Goal: Task Accomplishment & Management: Use online tool/utility

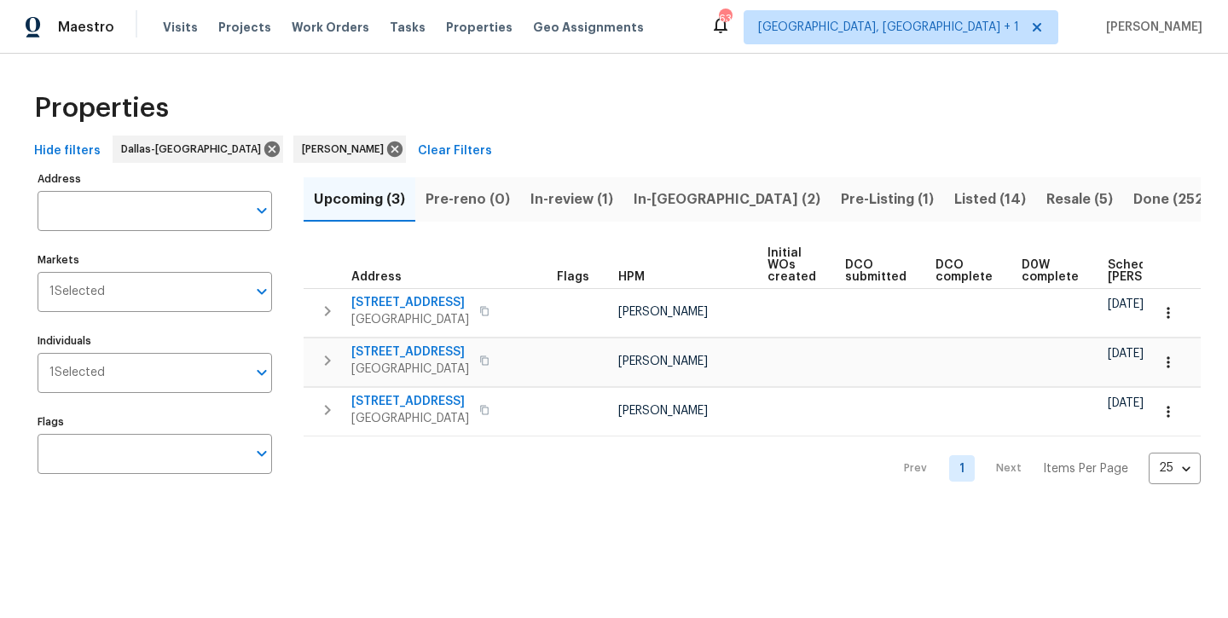
click at [1046, 200] on span "Resale (5)" at bounding box center [1079, 200] width 67 height 24
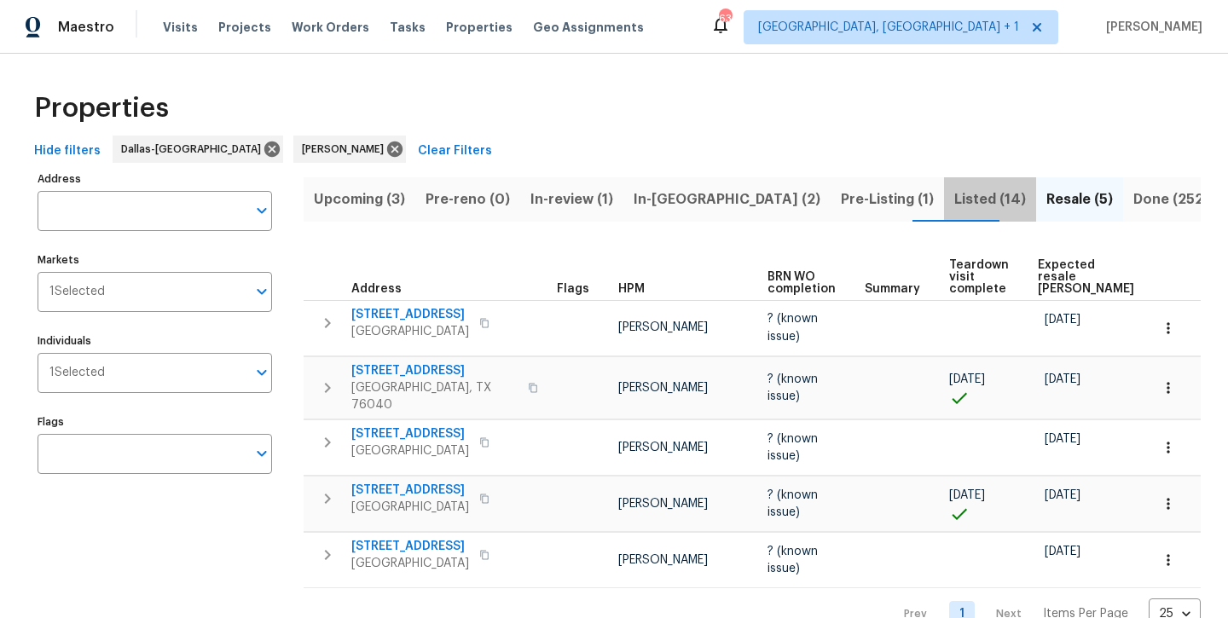
click at [954, 203] on span "Listed (14)" at bounding box center [990, 200] width 72 height 24
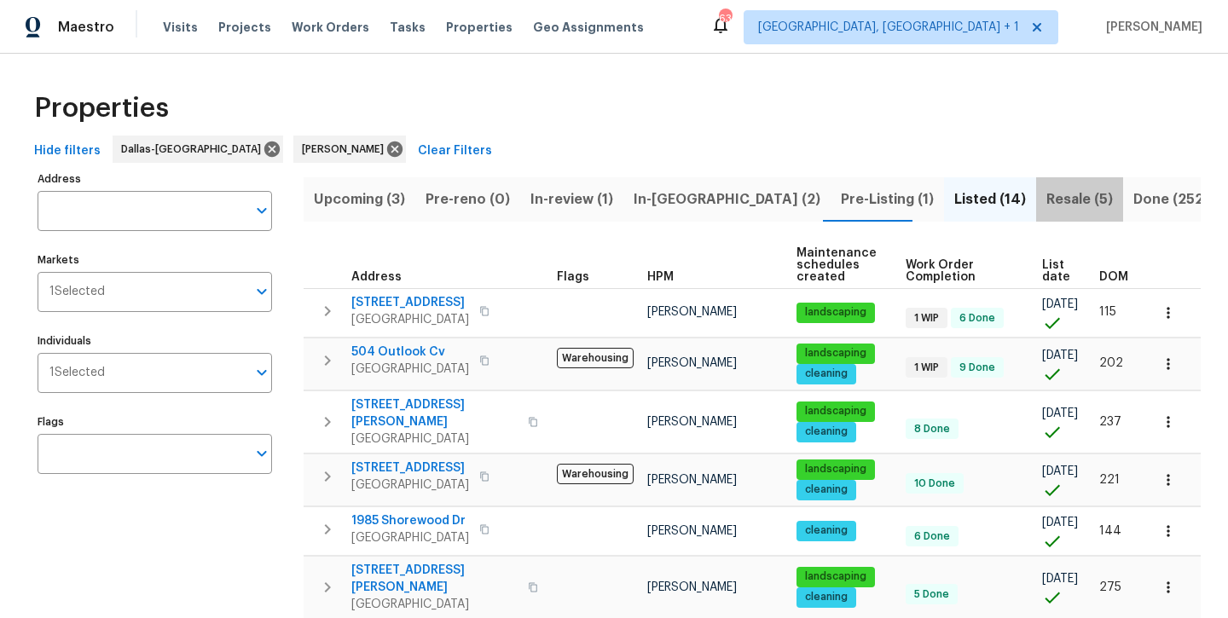
click at [1046, 206] on span "Resale (5)" at bounding box center [1079, 200] width 67 height 24
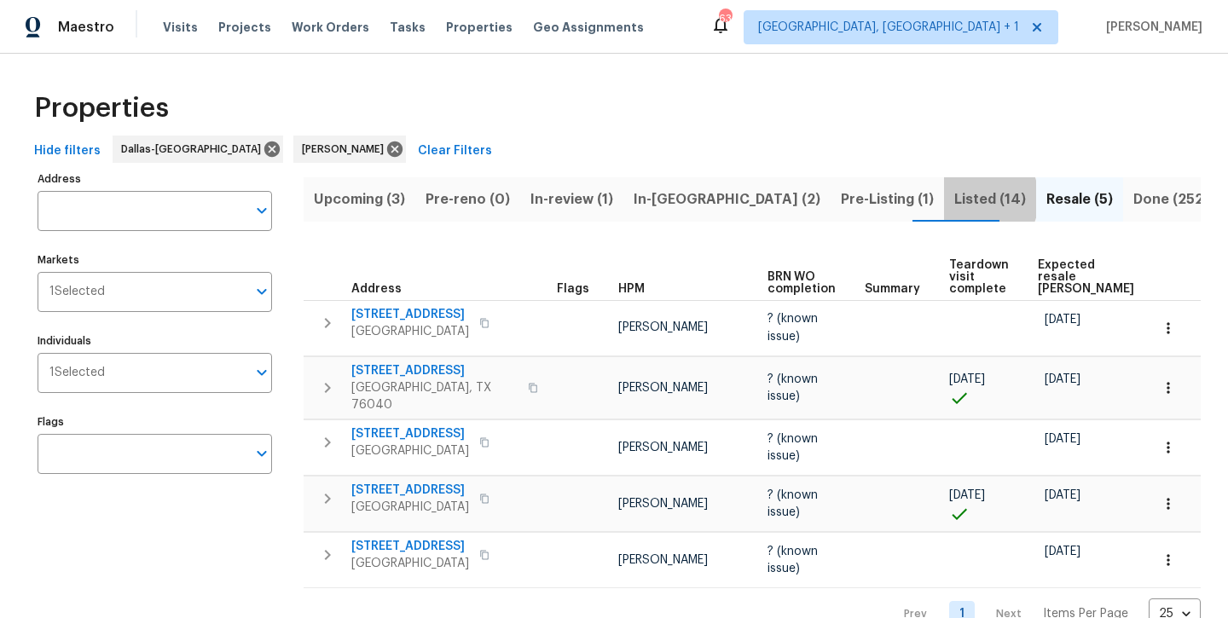
click at [954, 199] on span "Listed (14)" at bounding box center [990, 200] width 72 height 24
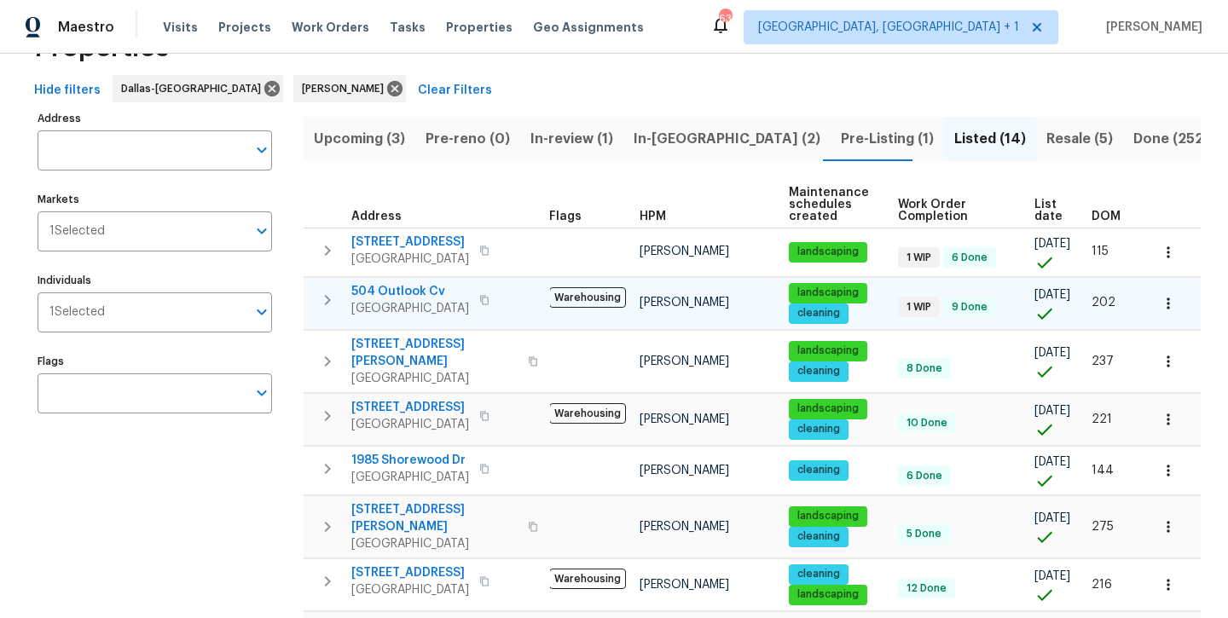
scroll to position [61, 0]
click at [582, 135] on span "In-review (1)" at bounding box center [571, 139] width 83 height 24
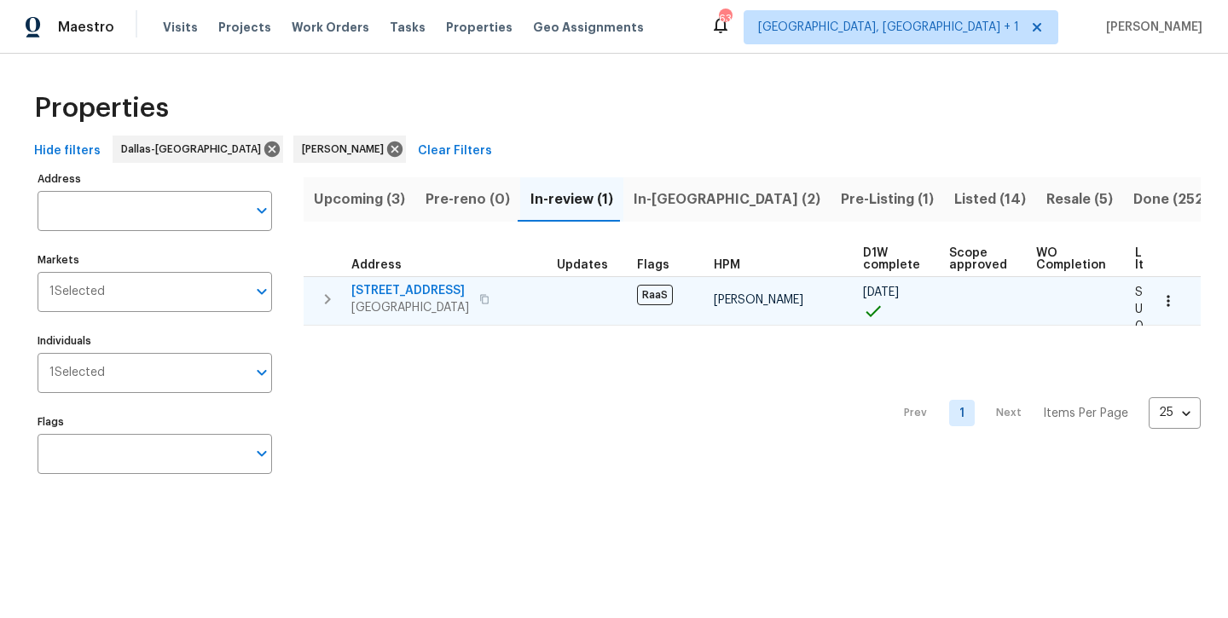
click at [369, 293] on span "[STREET_ADDRESS]" at bounding box center [410, 290] width 118 height 17
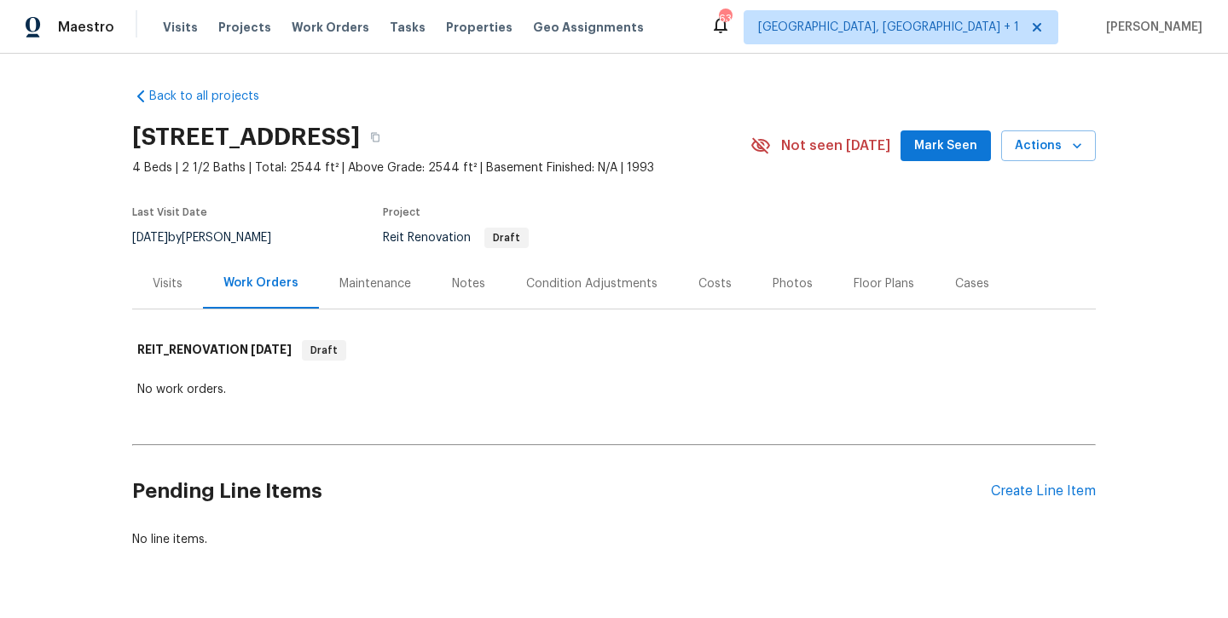
click at [455, 294] on div "Notes" at bounding box center [469, 283] width 74 height 50
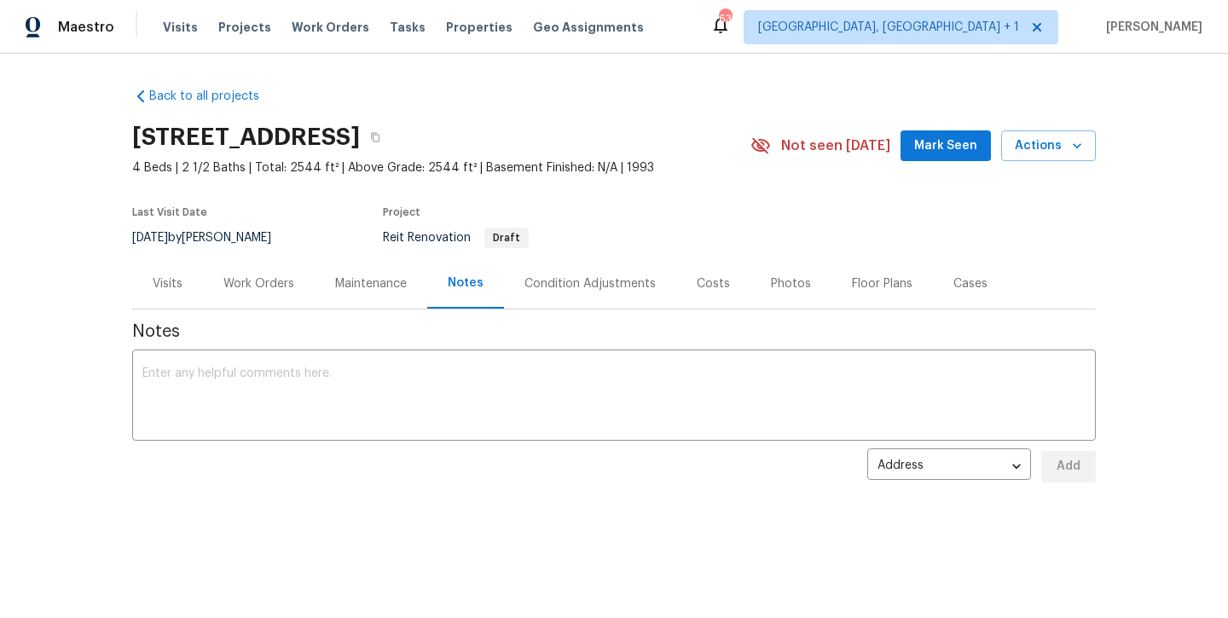
click at [248, 284] on div "Work Orders" at bounding box center [258, 283] width 71 height 17
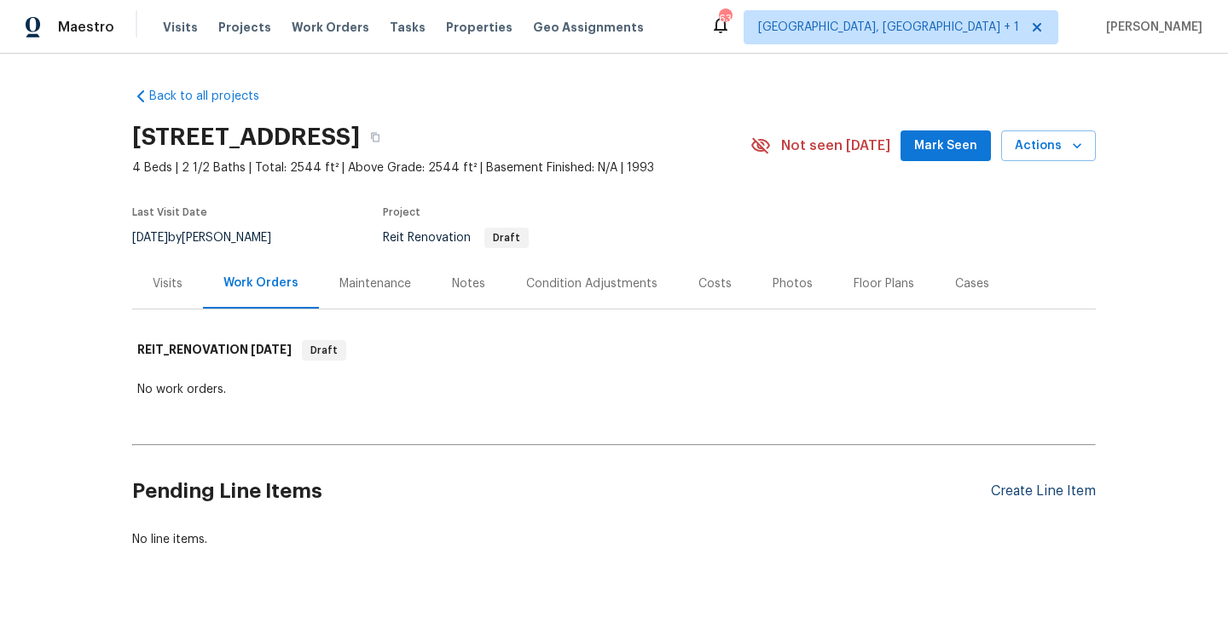
click at [1057, 492] on div "Create Line Item" at bounding box center [1043, 492] width 105 height 16
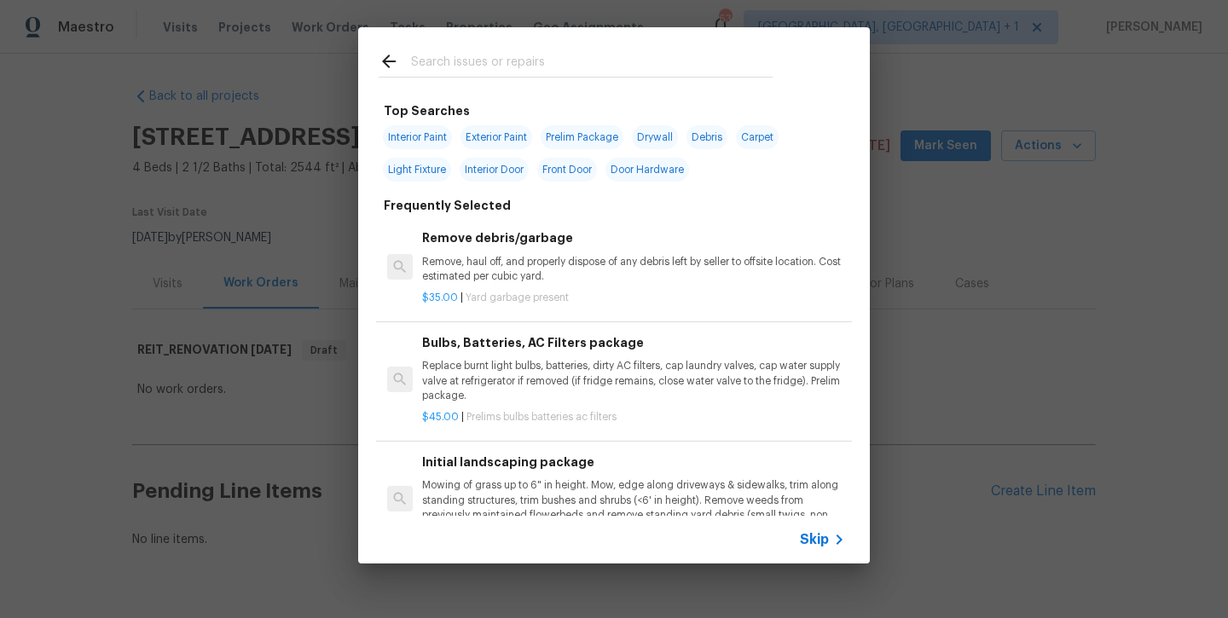
click at [445, 59] on input "text" at bounding box center [592, 64] width 362 height 26
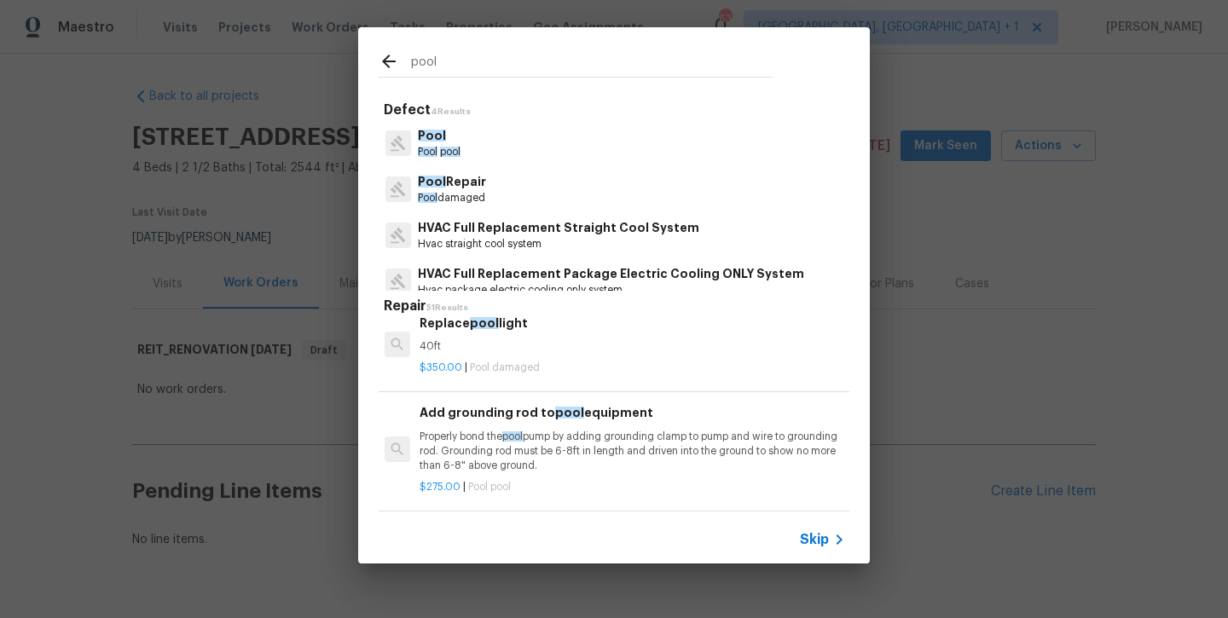
scroll to position [443, 3]
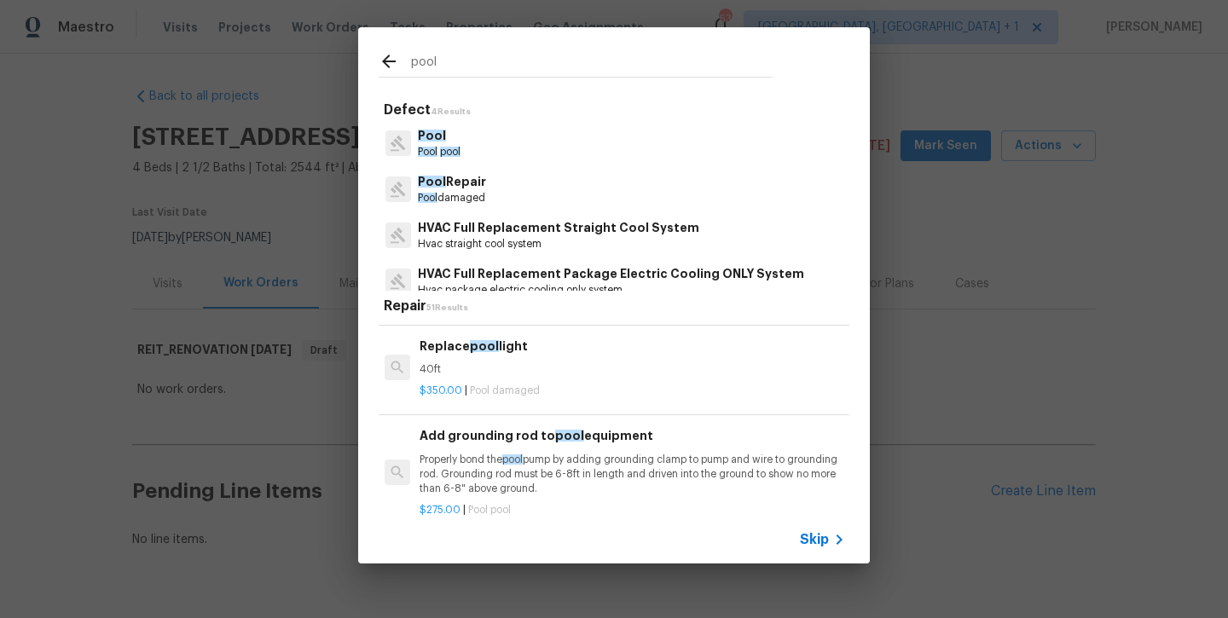
type input "pool"
click at [458, 191] on p "Pool damaged" at bounding box center [452, 198] width 68 height 14
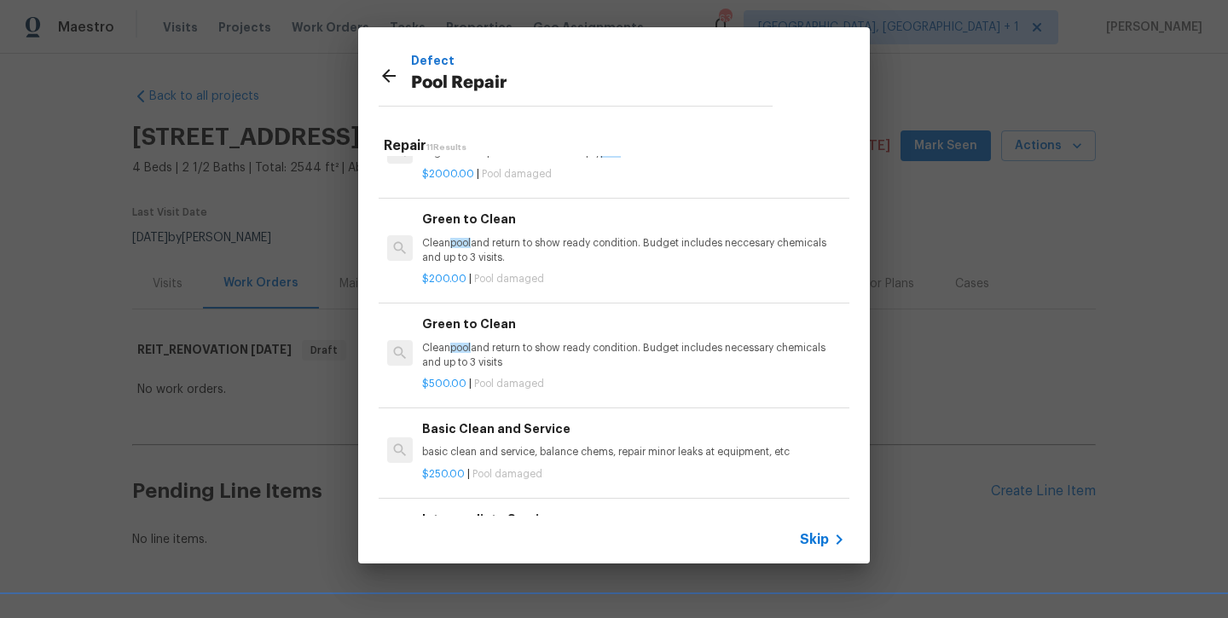
scroll to position [411, 0]
click at [550, 333] on div "Green to Clean Clean pool and return to show ready condition. Budget includes n…" at bounding box center [633, 341] width 423 height 55
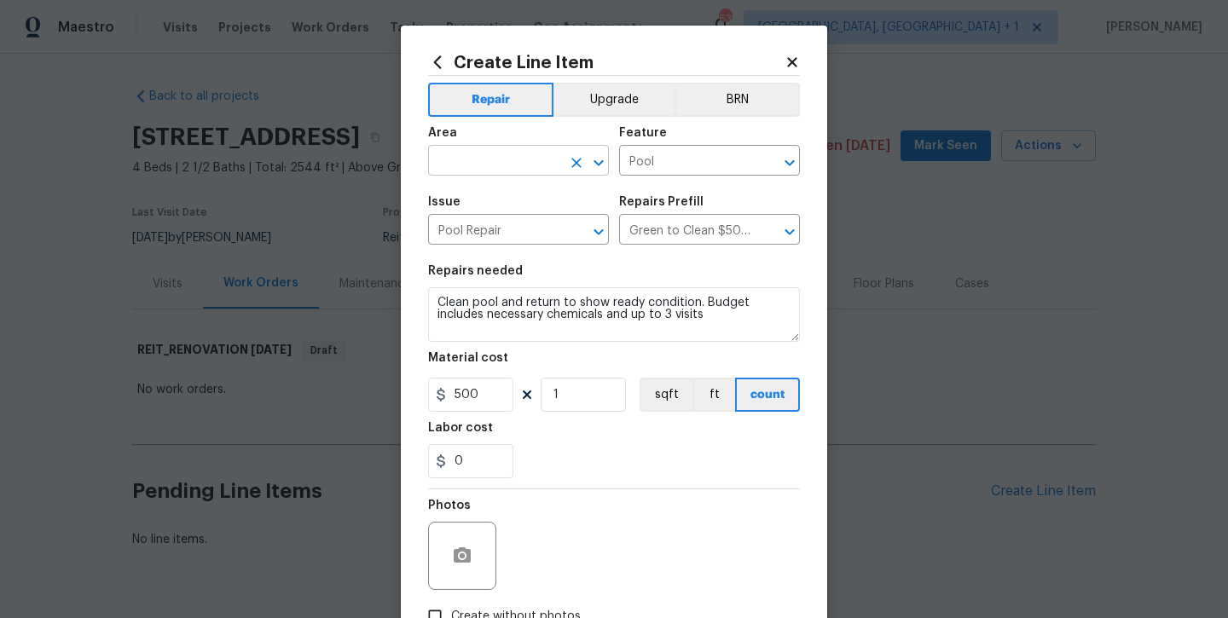
click at [502, 170] on input "text" at bounding box center [494, 162] width 133 height 26
click at [481, 223] on li "Exterior Overall" at bounding box center [518, 228] width 181 height 28
type input "Exterior Overall"
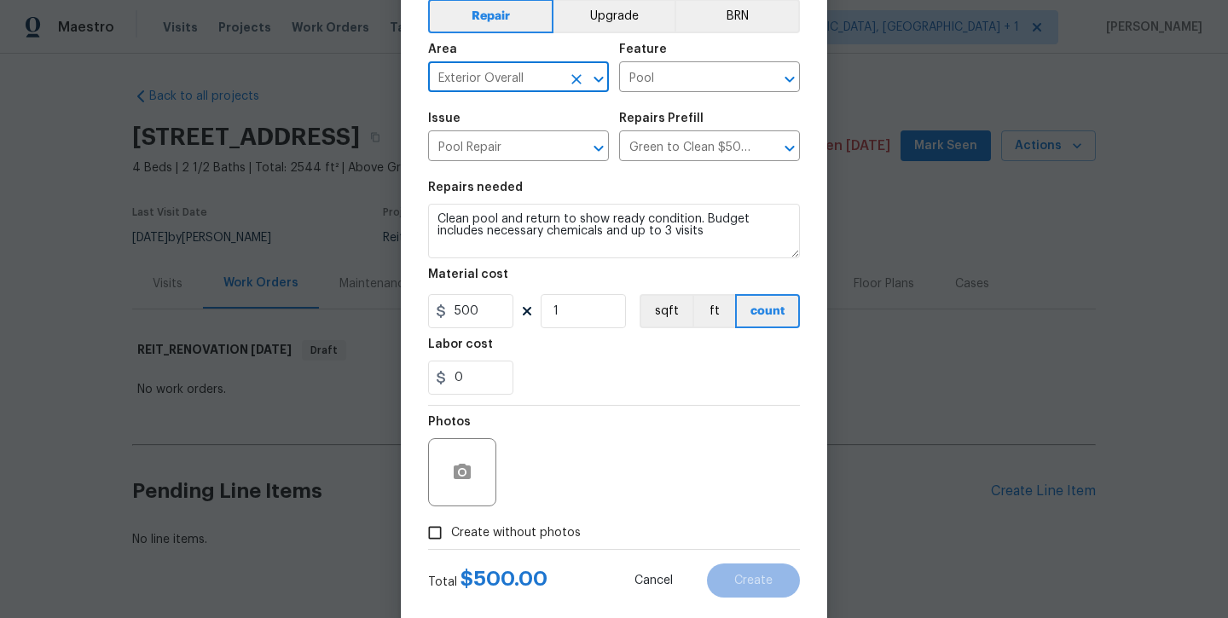
click at [535, 519] on label "Create without photos" at bounding box center [500, 533] width 162 height 32
click at [451, 519] on input "Create without photos" at bounding box center [435, 533] width 32 height 32
checkbox input "true"
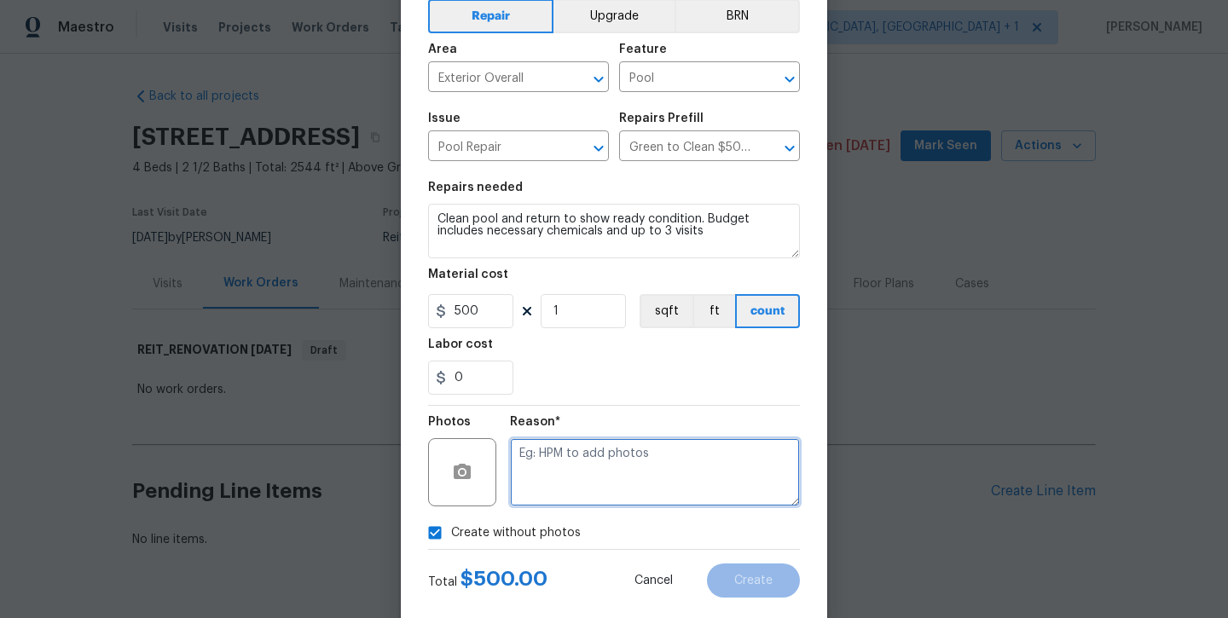
click at [588, 461] on textarea at bounding box center [655, 472] width 290 height 68
type textarea "will add later"
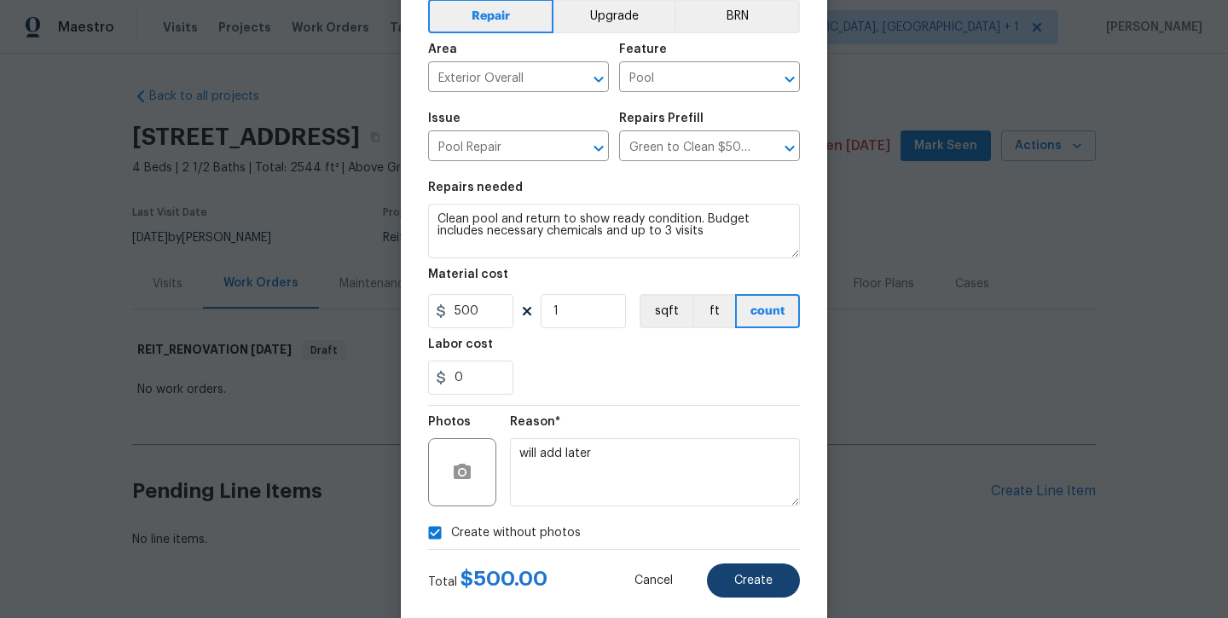
click at [740, 585] on span "Create" at bounding box center [753, 581] width 38 height 13
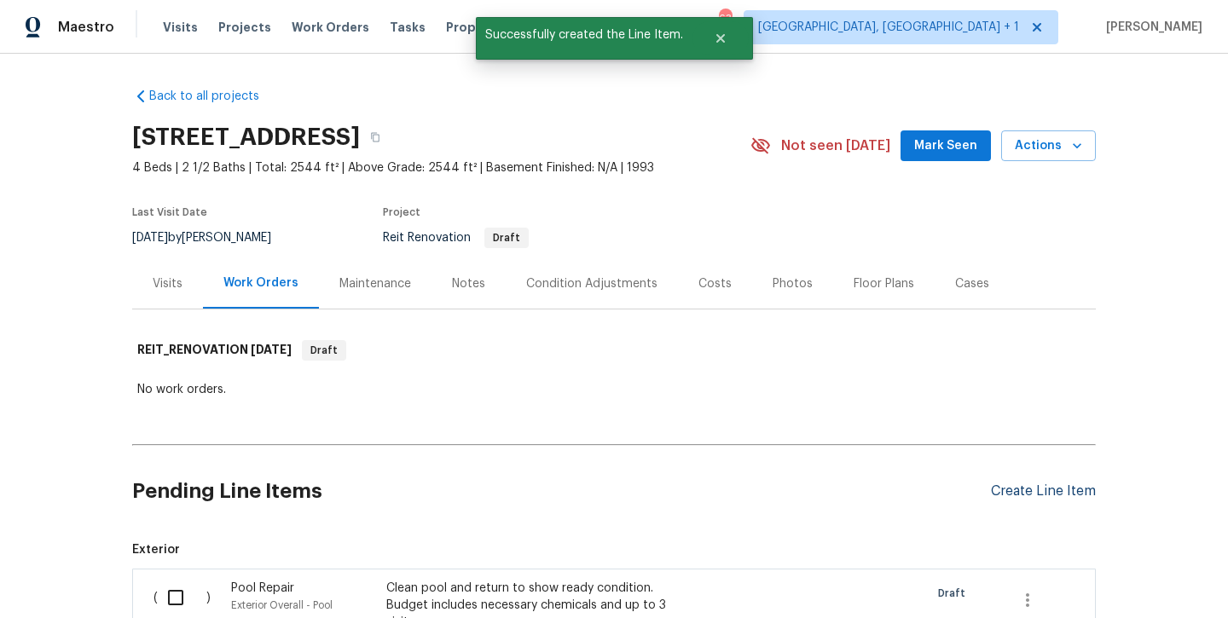
click at [1052, 490] on div "Create Line Item" at bounding box center [1043, 492] width 105 height 16
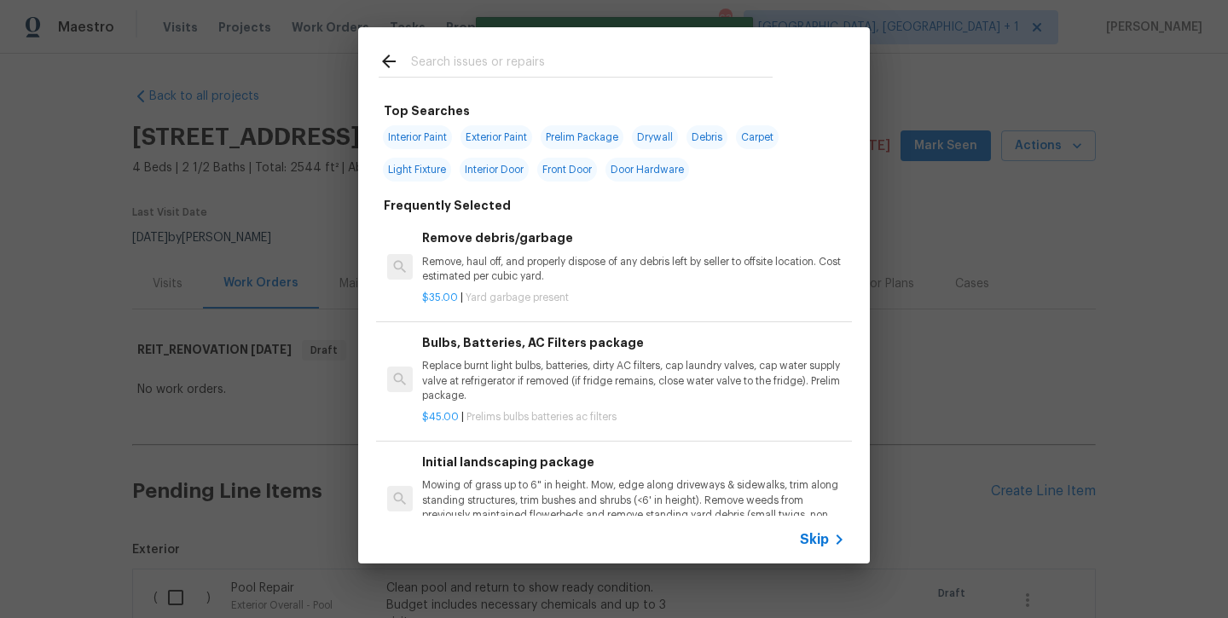
click at [440, 55] on input "text" at bounding box center [592, 64] width 362 height 26
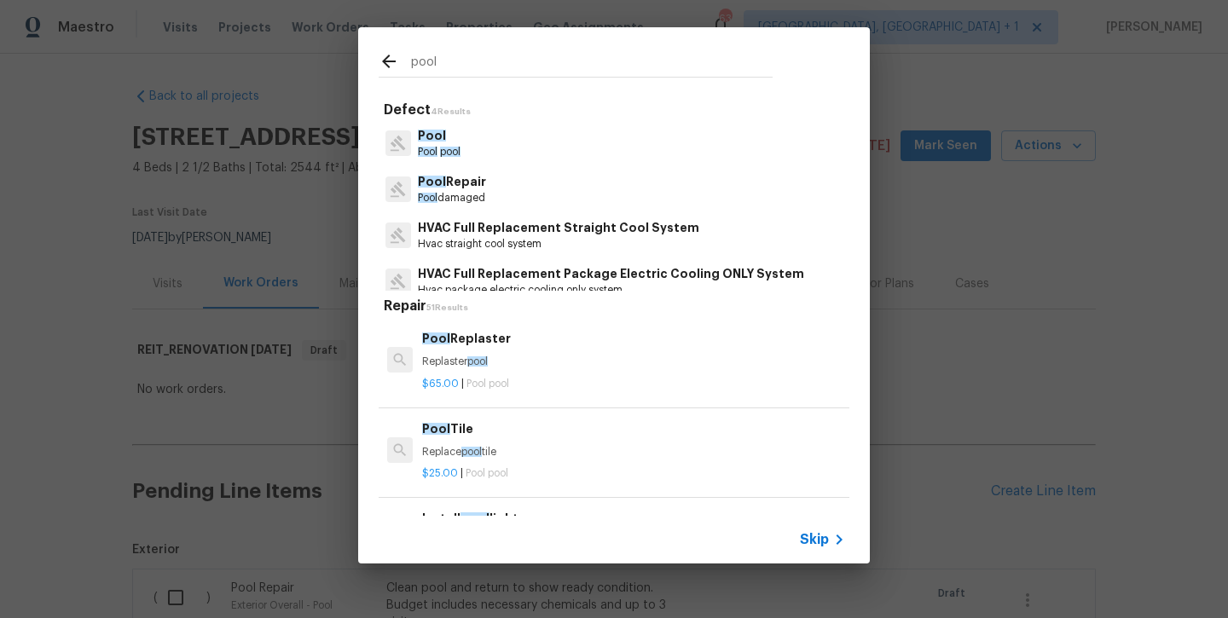
type input "pool"
click at [454, 180] on p "Pool Repair" at bounding box center [452, 182] width 68 height 18
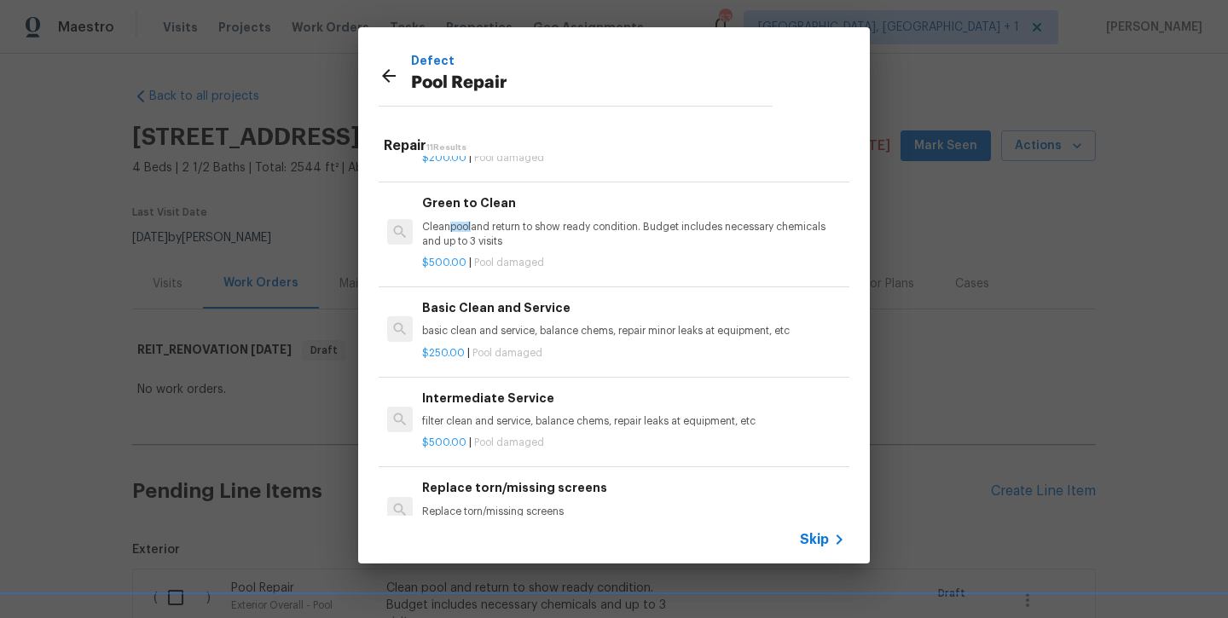
scroll to position [539, 0]
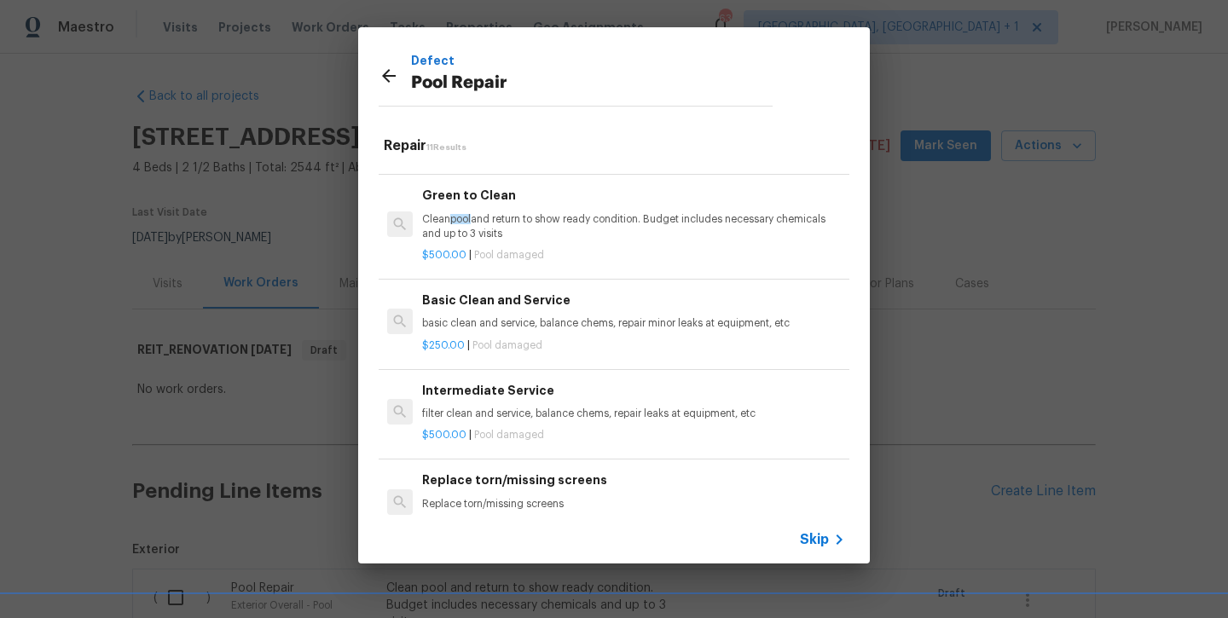
click at [512, 385] on h6 "Intermediate Service" at bounding box center [633, 390] width 423 height 19
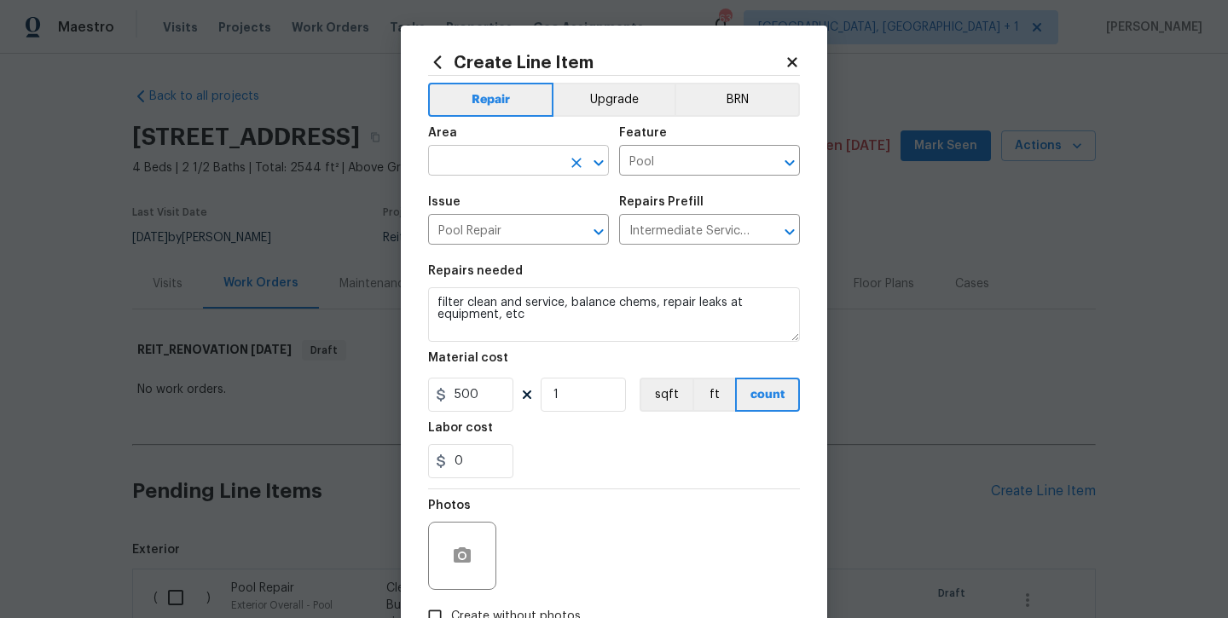
click at [511, 159] on input "text" at bounding box center [494, 162] width 133 height 26
click at [497, 229] on li "Exterior Overall" at bounding box center [518, 228] width 181 height 28
type input "Exterior Overall"
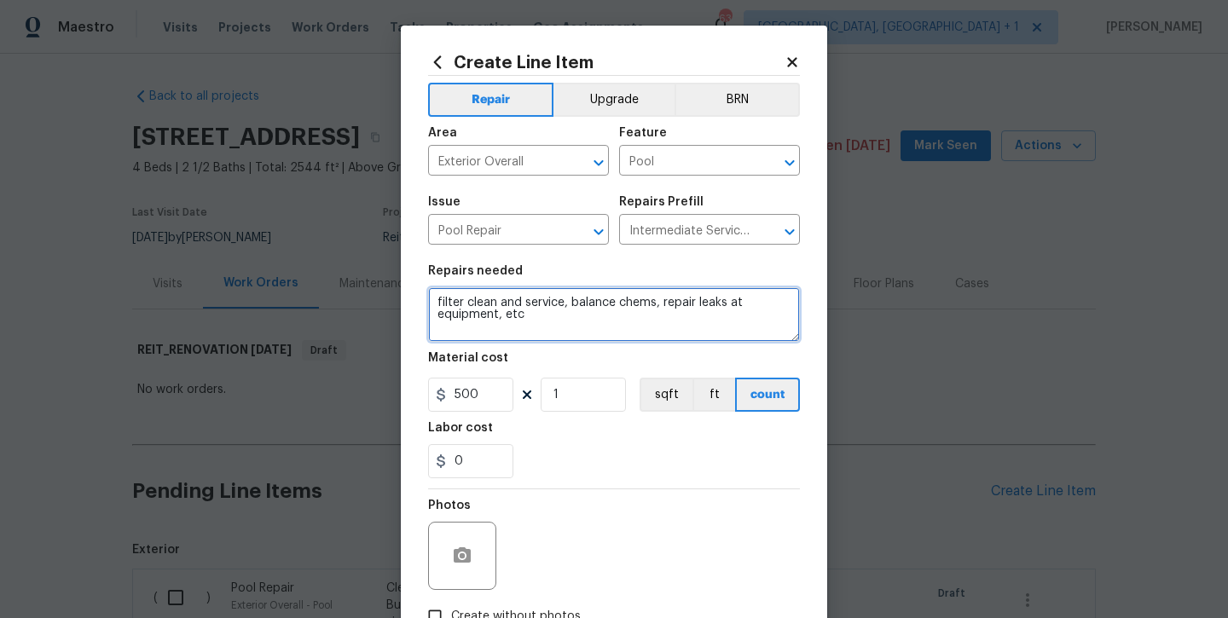
click at [536, 309] on textarea "filter clean and service, balance chems, repair leaks at equipment, etc" at bounding box center [614, 314] width 372 height 55
type textarea "repair damaged tile and fixed damaged coping stones"
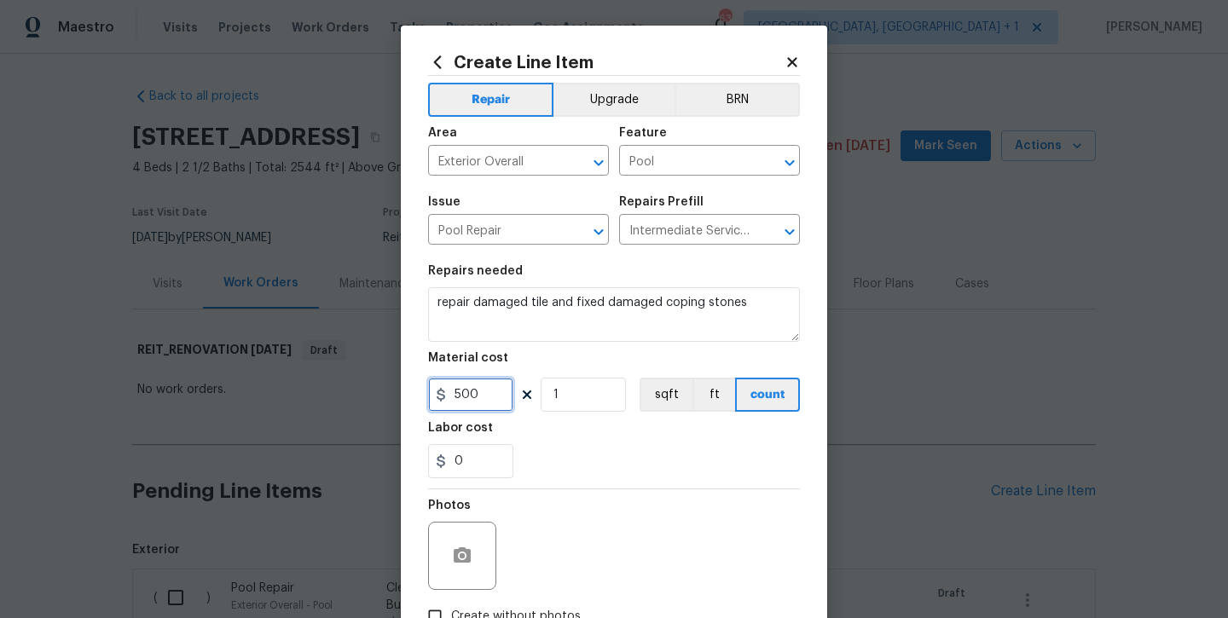
click at [469, 401] on input "500" at bounding box center [470, 395] width 85 height 34
click at [469, 400] on input "500" at bounding box center [470, 395] width 85 height 34
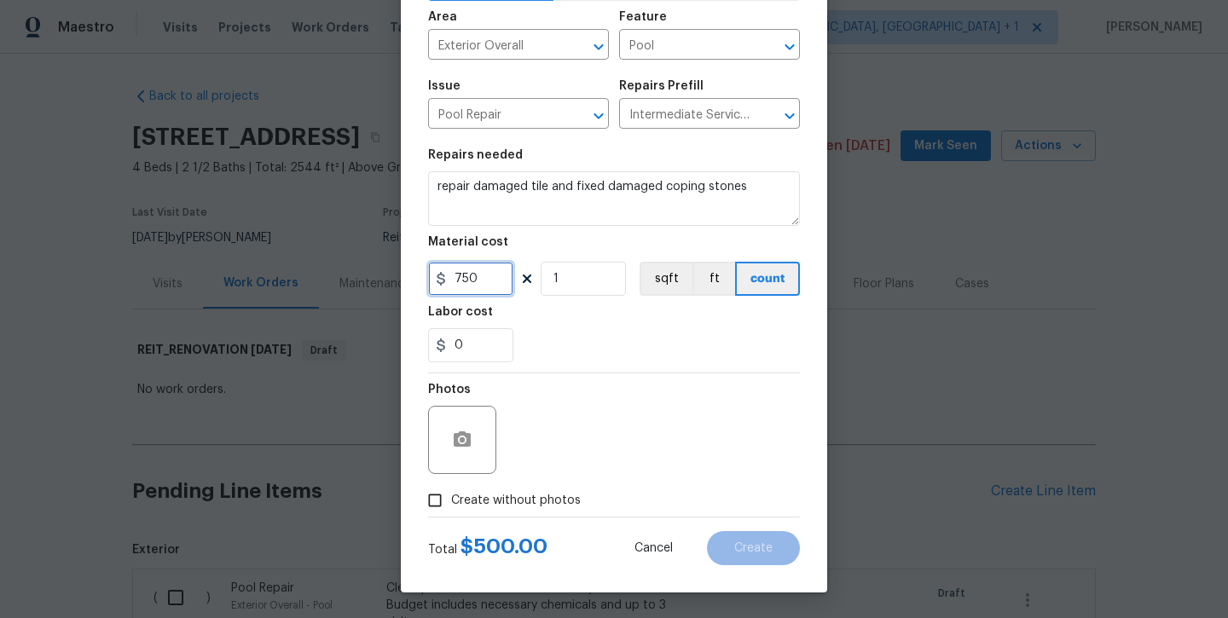
scroll to position [116, 0]
type input "750"
click at [455, 497] on span "Create without photos" at bounding box center [516, 501] width 130 height 18
click at [451, 497] on input "Create without photos" at bounding box center [435, 500] width 32 height 32
checkbox input "true"
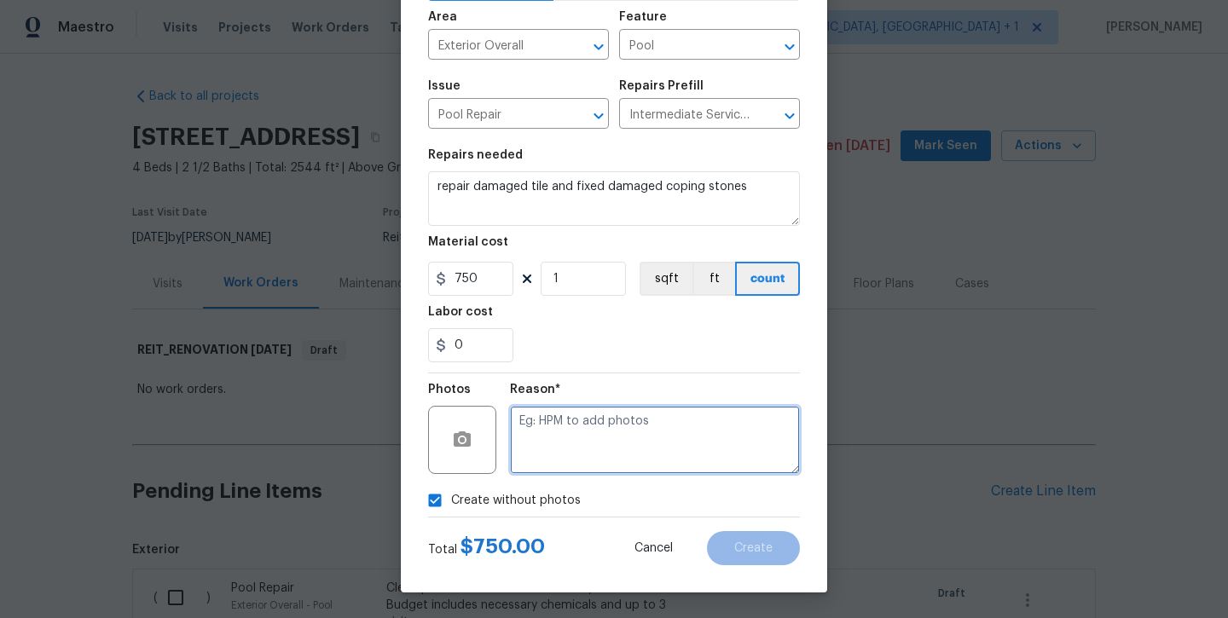
click at [555, 470] on textarea at bounding box center [655, 440] width 290 height 68
type textarea "will add later"
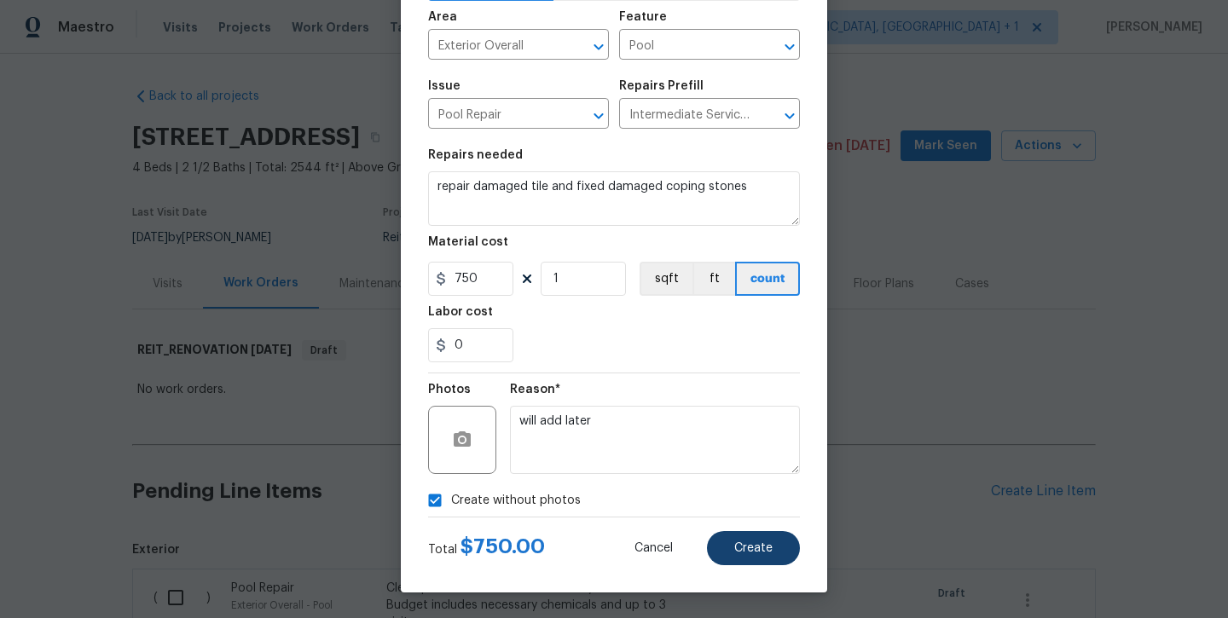
click at [718, 551] on button "Create" at bounding box center [753, 548] width 93 height 34
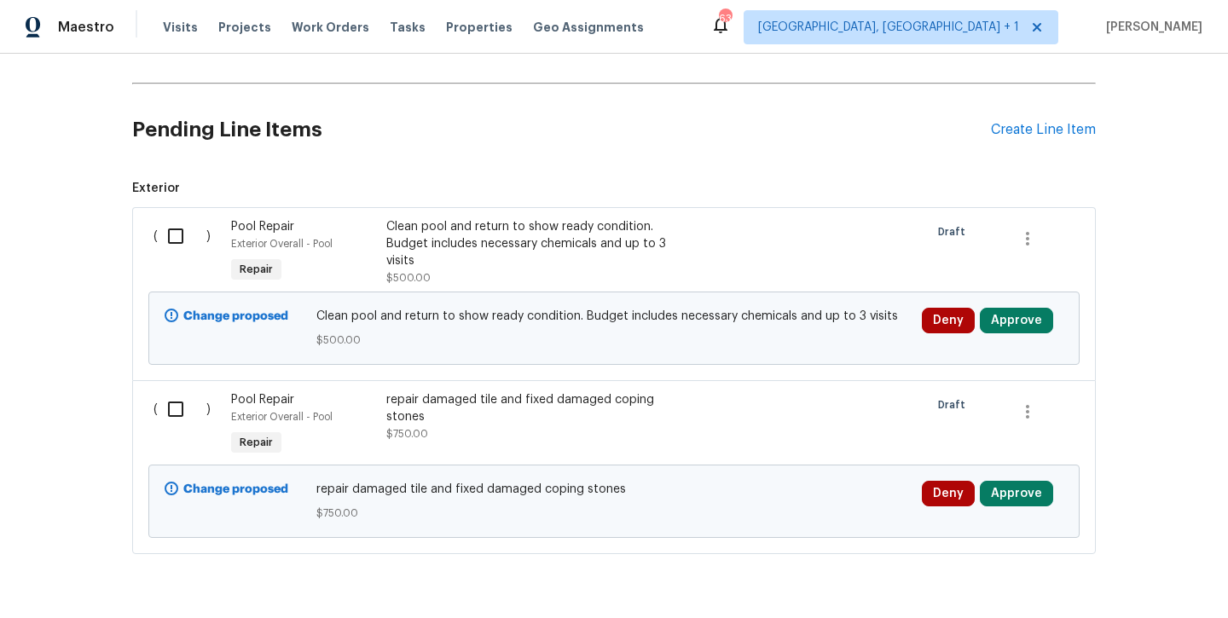
scroll to position [359, 0]
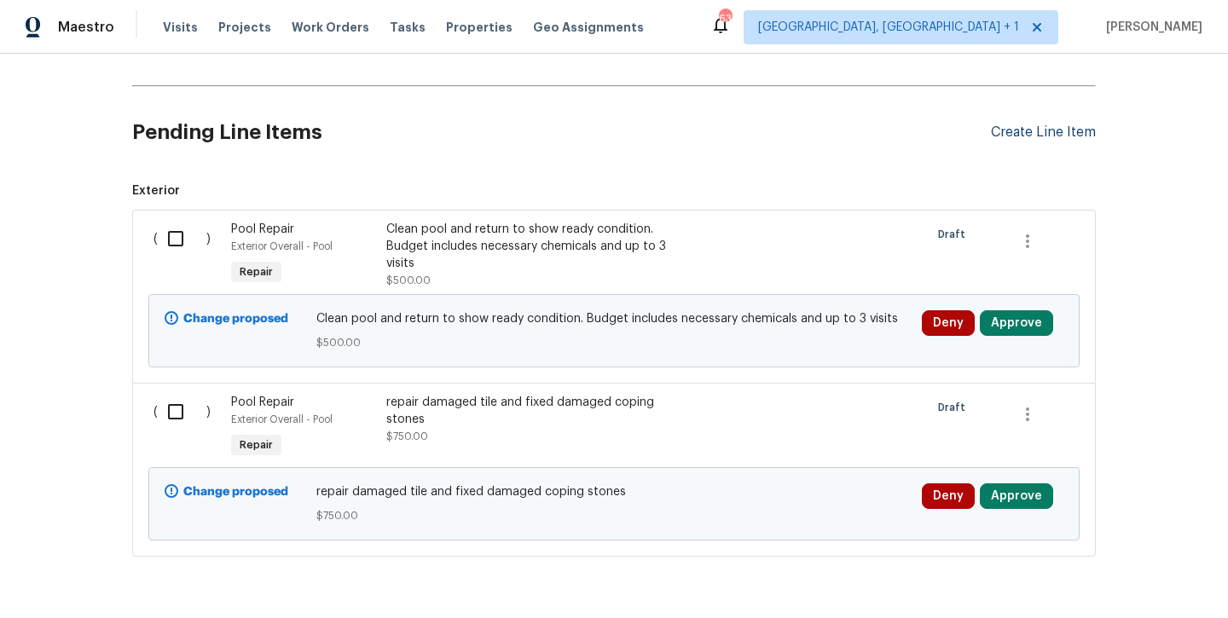
click at [1012, 129] on div "Create Line Item" at bounding box center [1043, 133] width 105 height 16
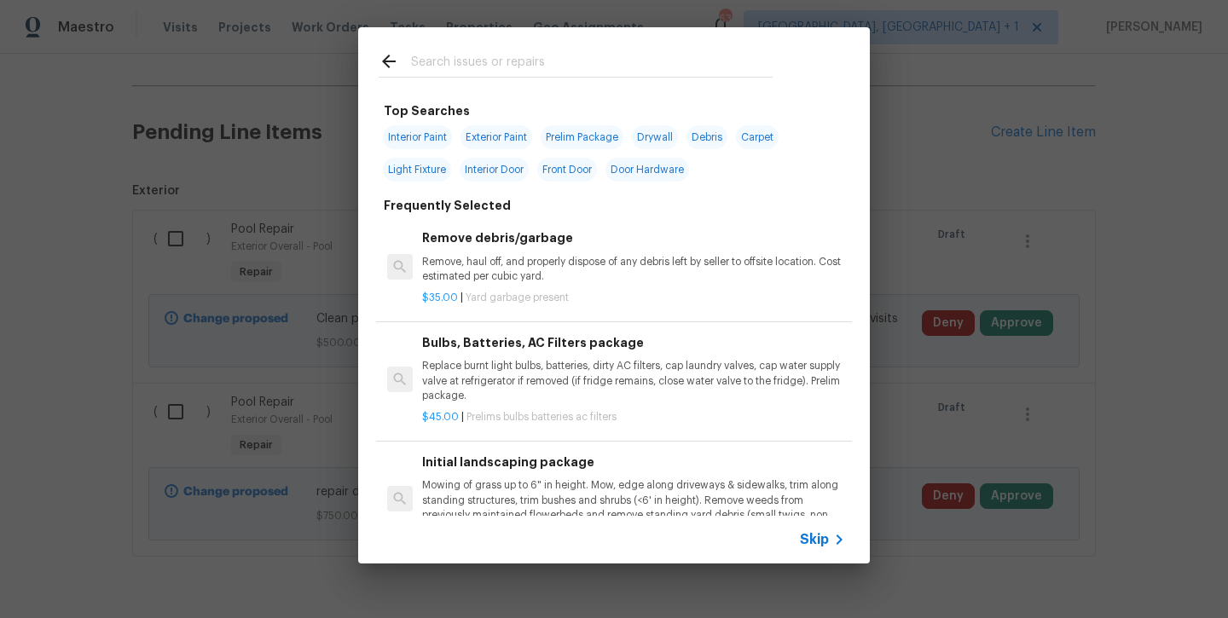
click at [484, 73] on input "text" at bounding box center [592, 64] width 362 height 26
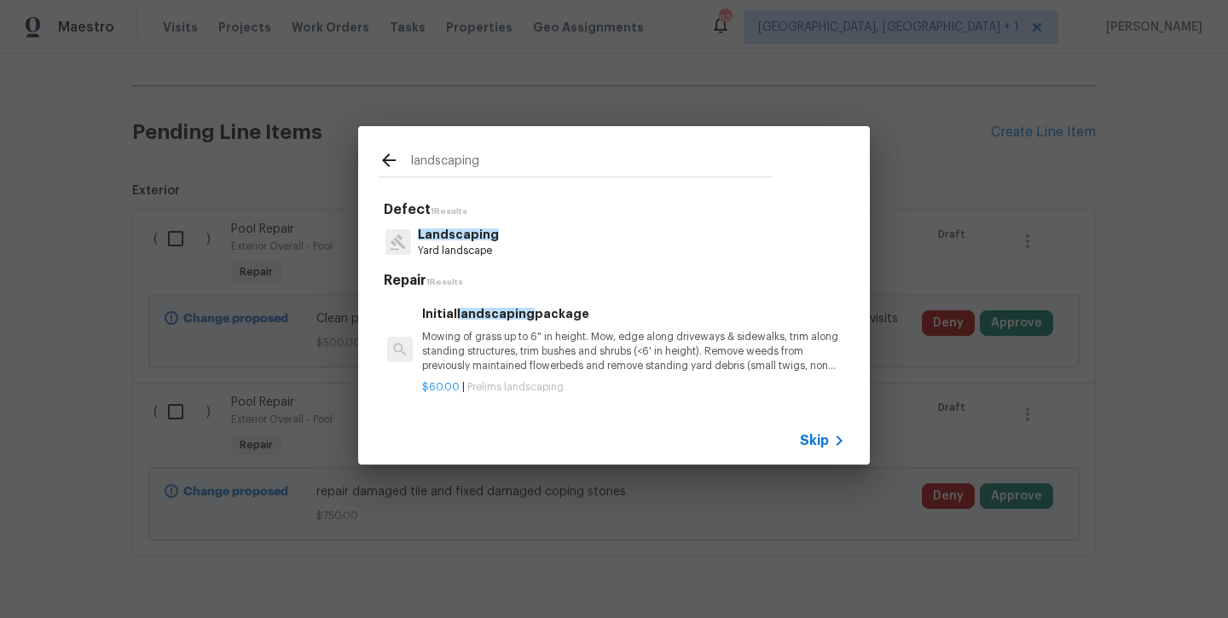
type input "landscaping"
click at [489, 316] on span "landscaping" at bounding box center [496, 314] width 78 height 12
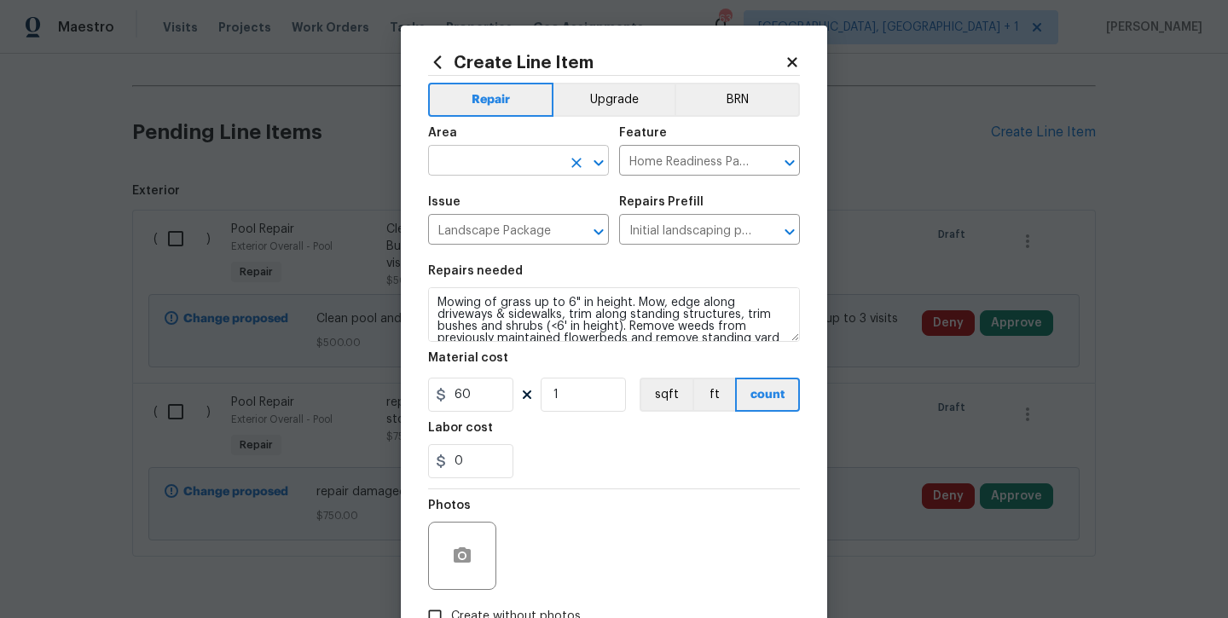
click at [481, 168] on input "text" at bounding box center [494, 162] width 133 height 26
click at [483, 224] on li "Exterior Overall" at bounding box center [518, 228] width 181 height 28
type input "Exterior Overall"
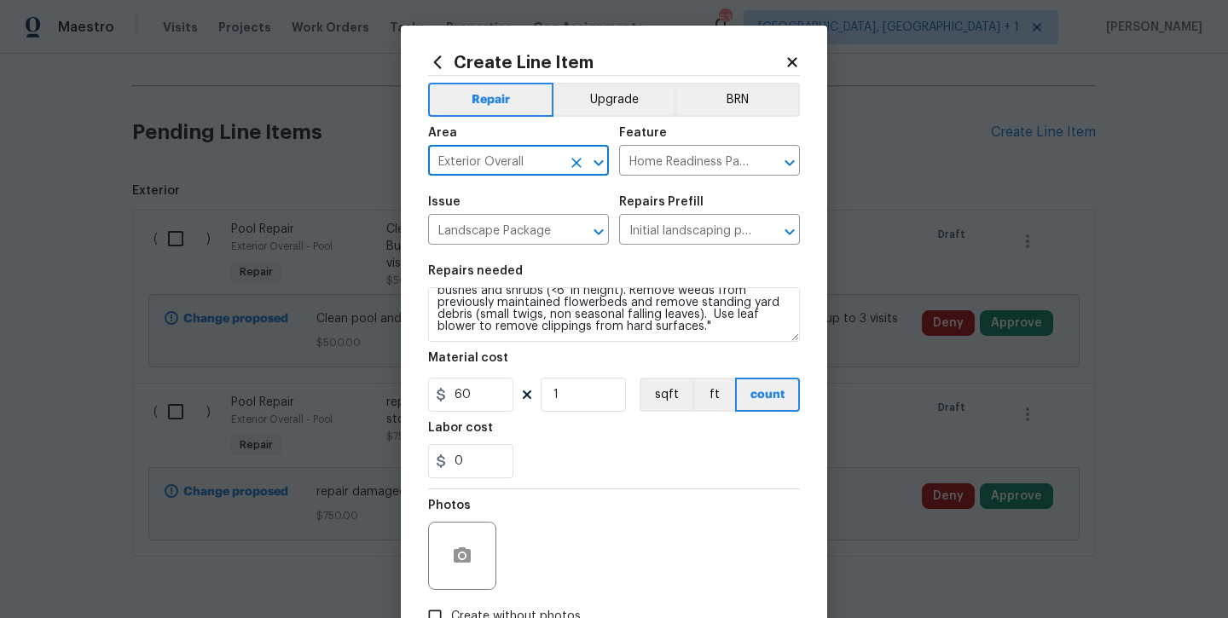
scroll to position [36, 0]
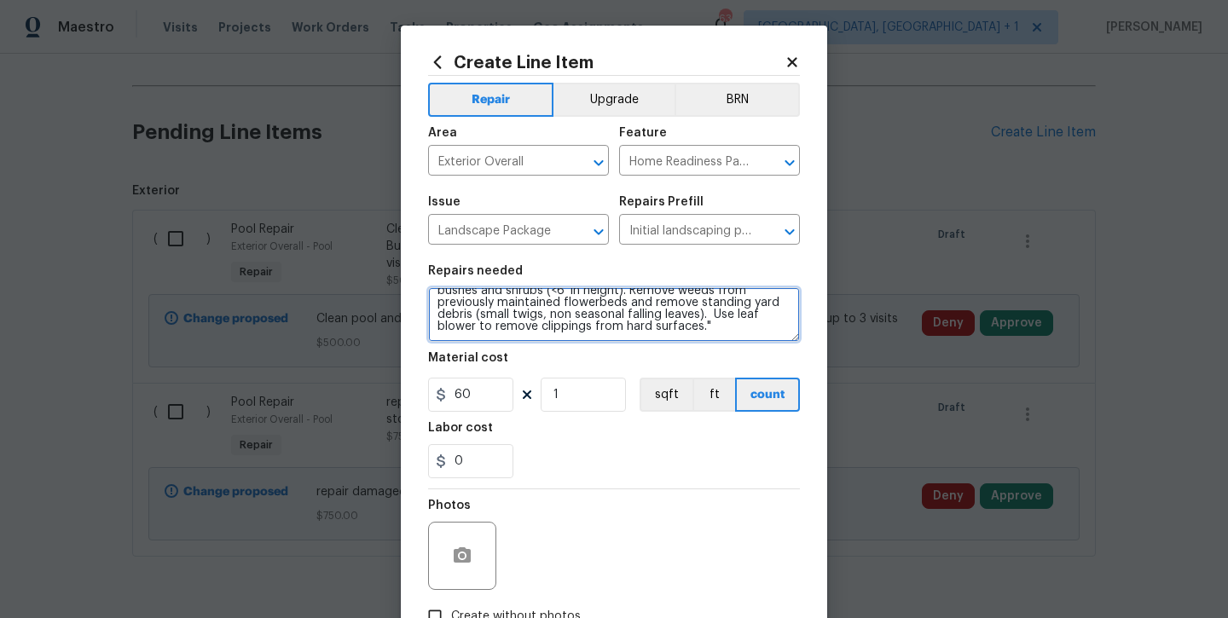
click at [642, 326] on textarea "Mowing of grass up to 6" in height. Mow, edge along driveways & sidewalks, trim…" at bounding box center [614, 314] width 372 height 55
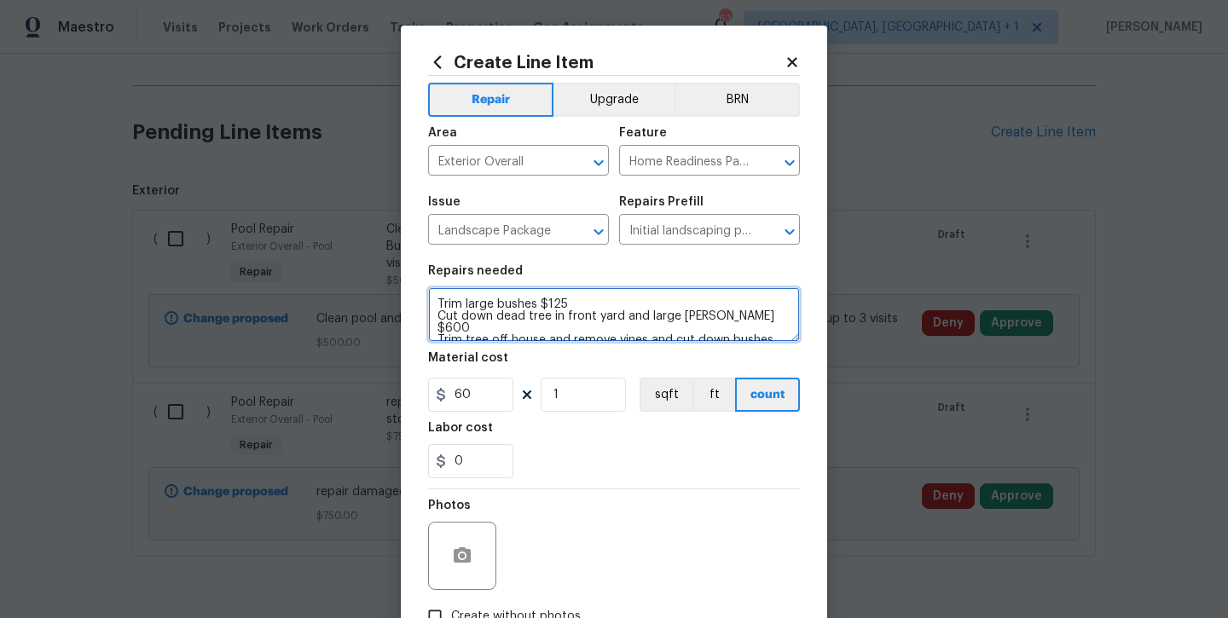
scroll to position [78, 0]
type textarea "Mowing of grass up to 6" in height. Mow, edge along driveways & sidewalks, trim…"
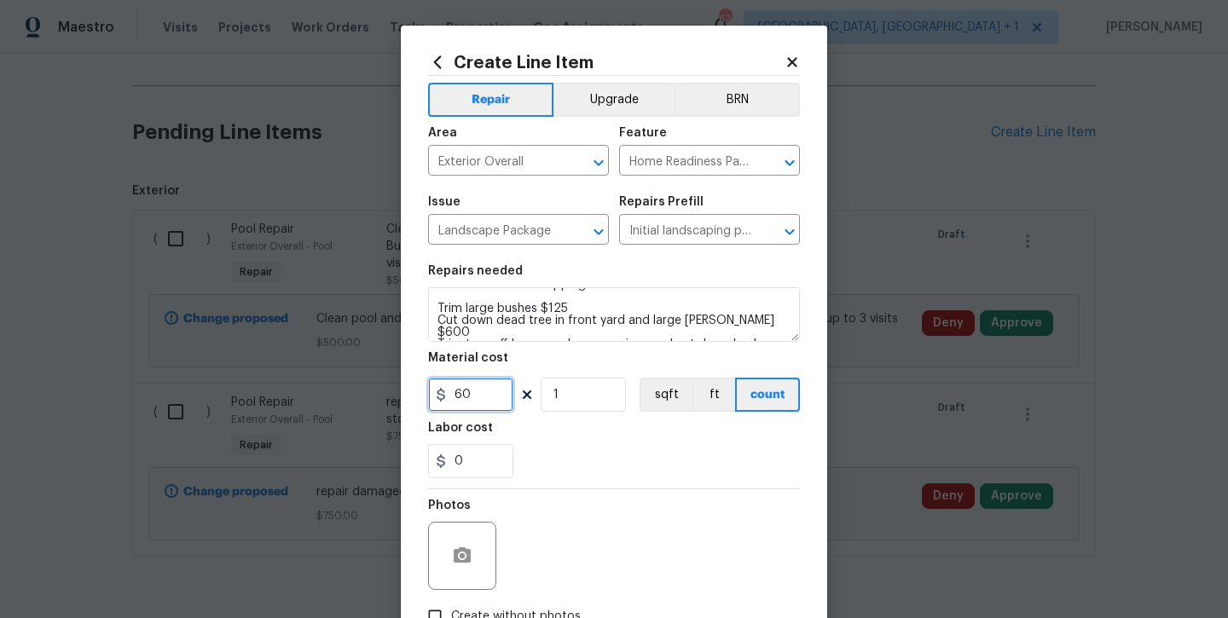
click at [471, 394] on input "60" at bounding box center [470, 395] width 85 height 34
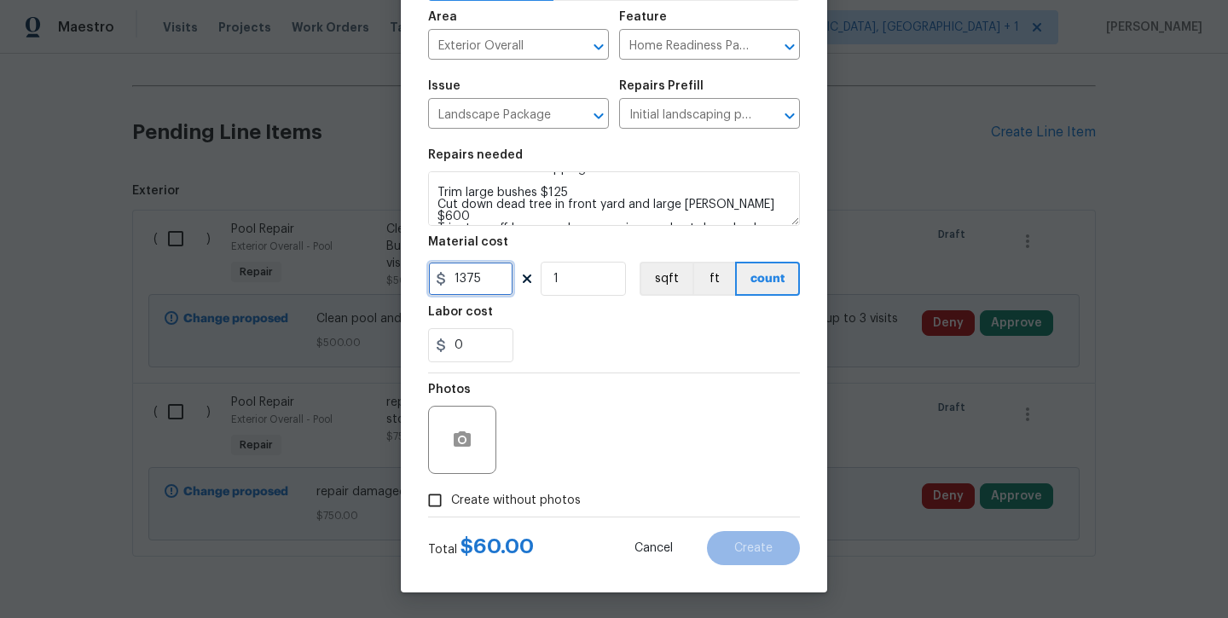
scroll to position [116, 0]
type input "1375"
click at [507, 505] on span "Create without photos" at bounding box center [516, 501] width 130 height 18
click at [451, 505] on input "Create without photos" at bounding box center [435, 500] width 32 height 32
checkbox input "true"
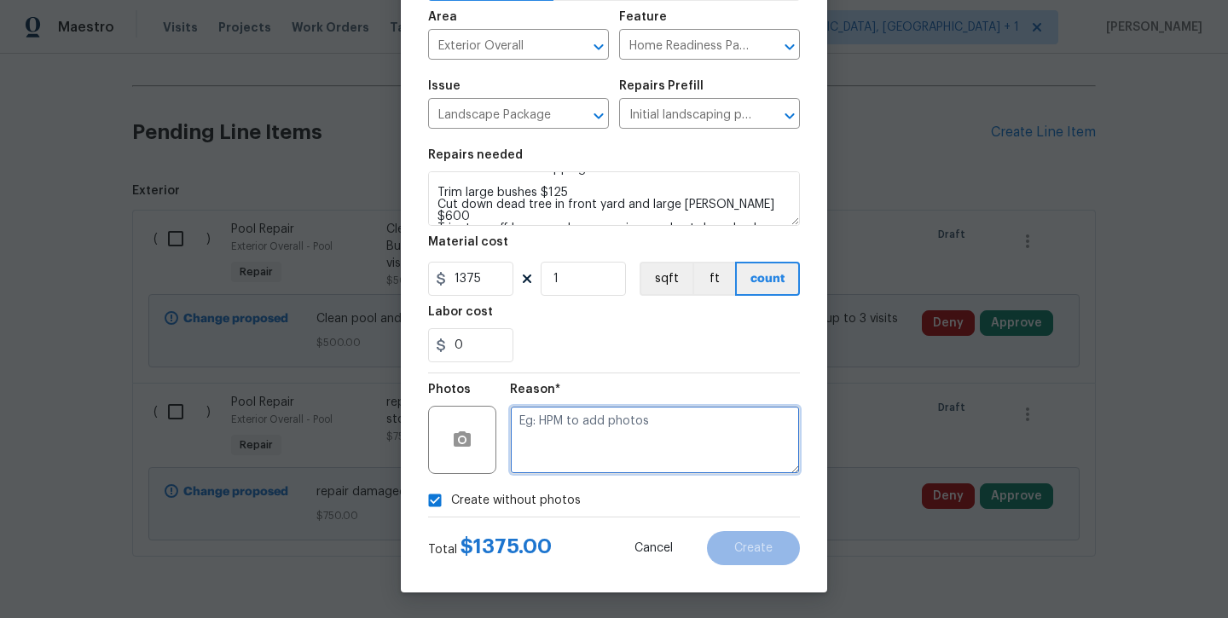
click at [549, 448] on textarea at bounding box center [655, 440] width 290 height 68
type textarea "will add later"
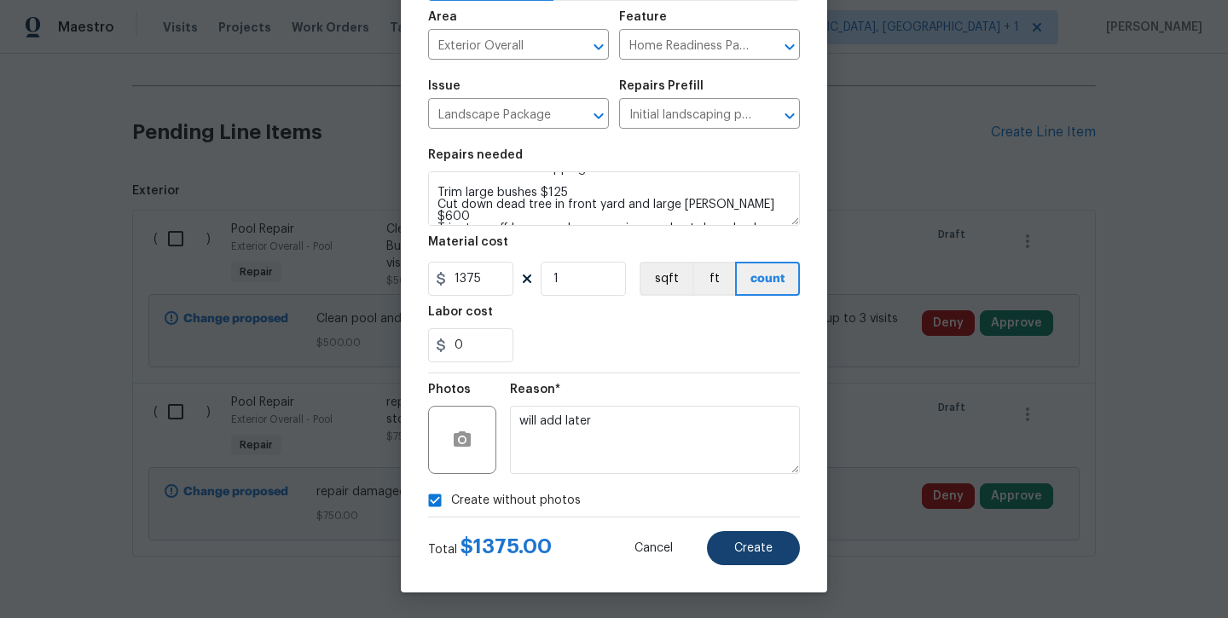
click at [762, 546] on span "Create" at bounding box center [753, 548] width 38 height 13
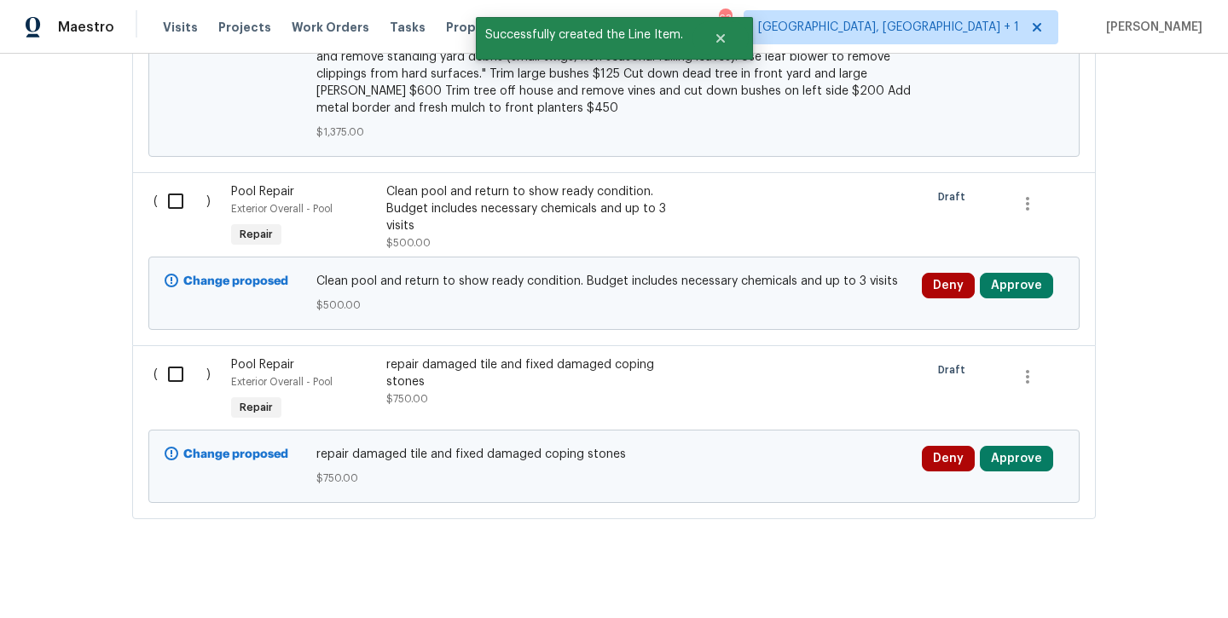
scroll to position [808, 0]
